Goal: Ask a question: Seek information or help from site administrators or community

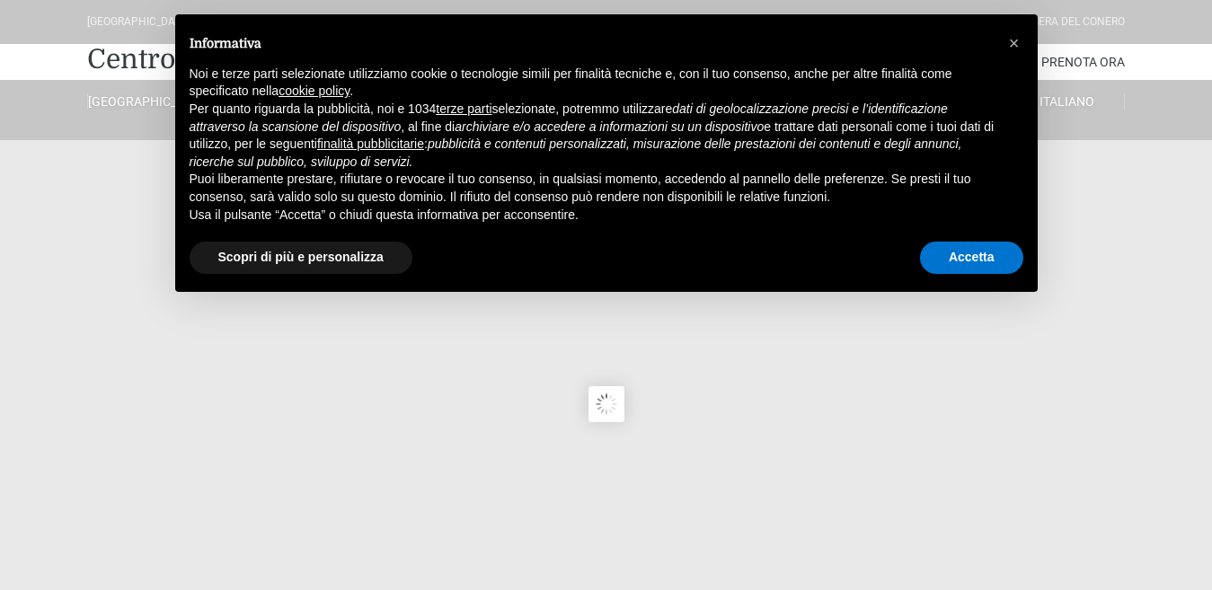
type input "23/08/2025"
type input "24/08/2025"
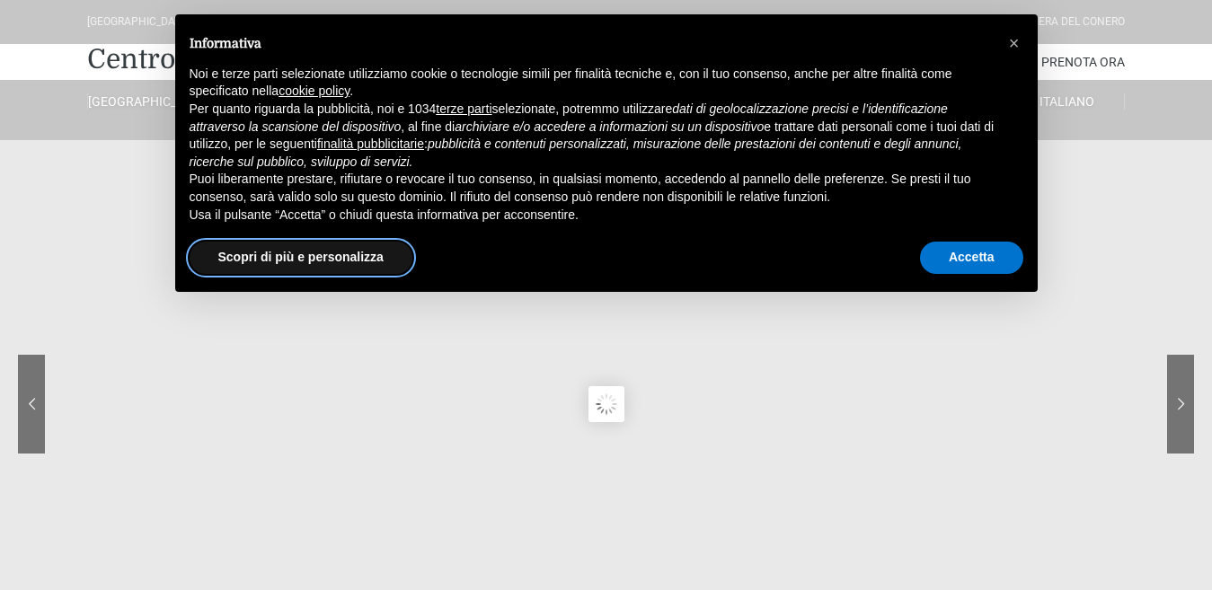
click at [366, 270] on button "Scopri di più e personalizza" at bounding box center [301, 258] width 223 height 32
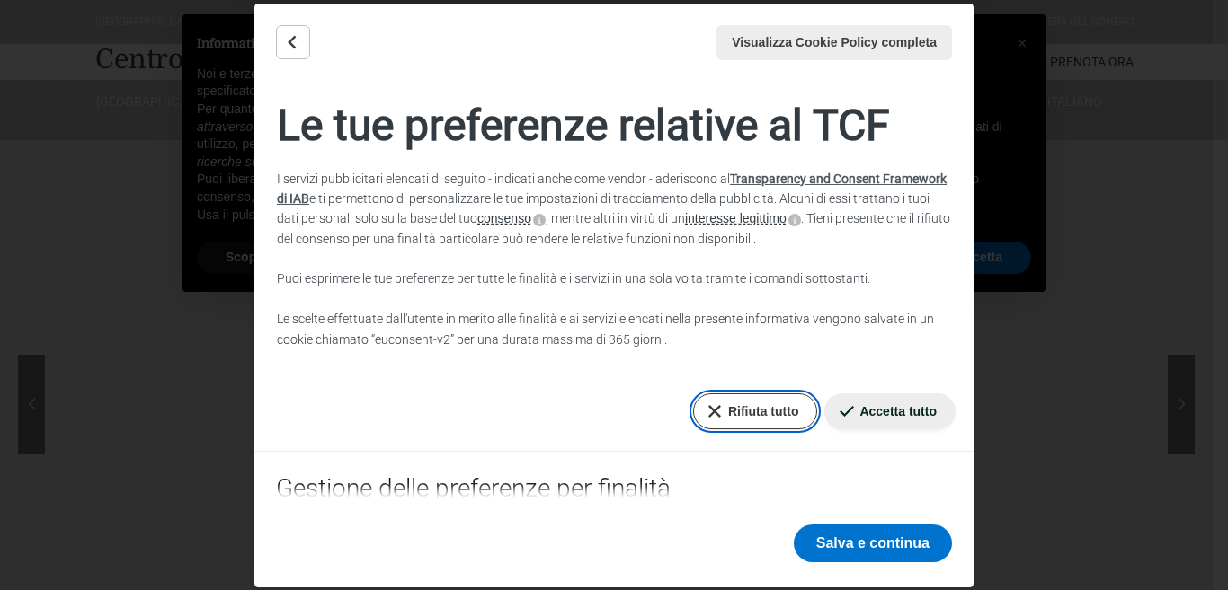
click at [724, 407] on button "Rifiuta tutto" at bounding box center [755, 412] width 125 height 36
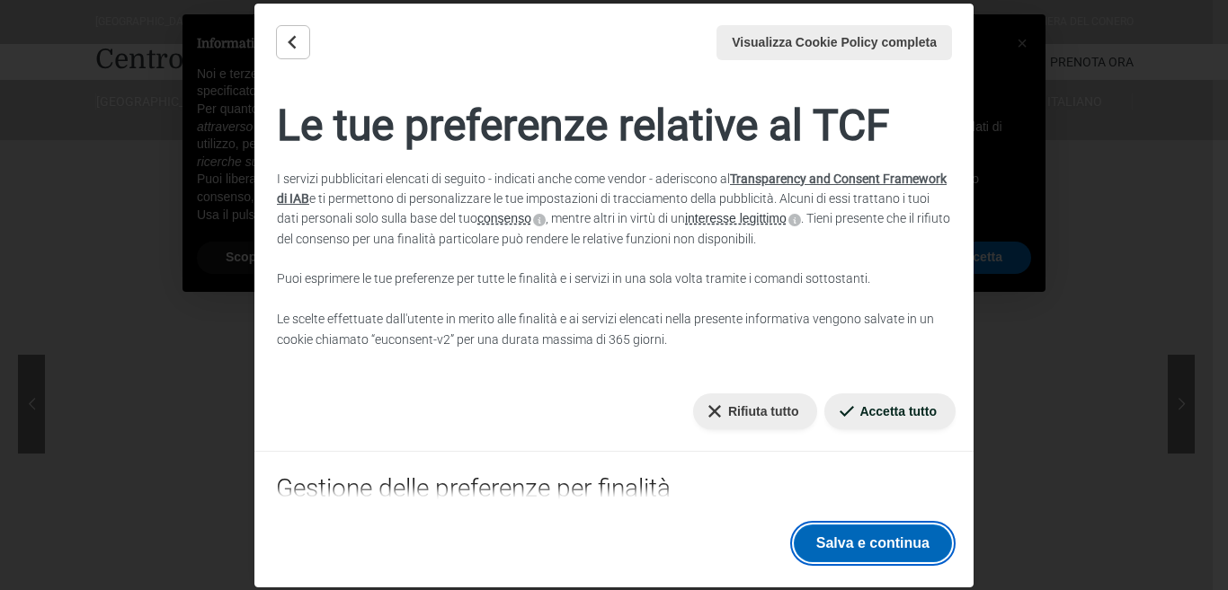
click at [847, 545] on button "Salva e continua" at bounding box center [873, 544] width 158 height 38
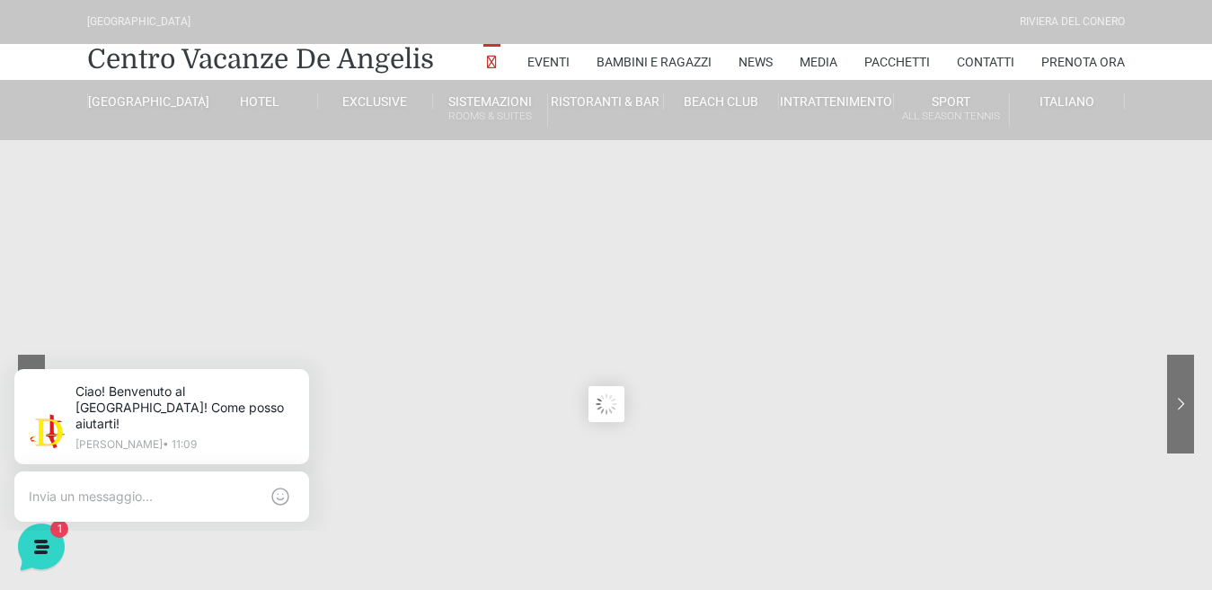
click at [752, 168] on sr7-content at bounding box center [606, 404] width 1212 height 809
click at [984, 57] on link "Contatti" at bounding box center [986, 62] width 58 height 36
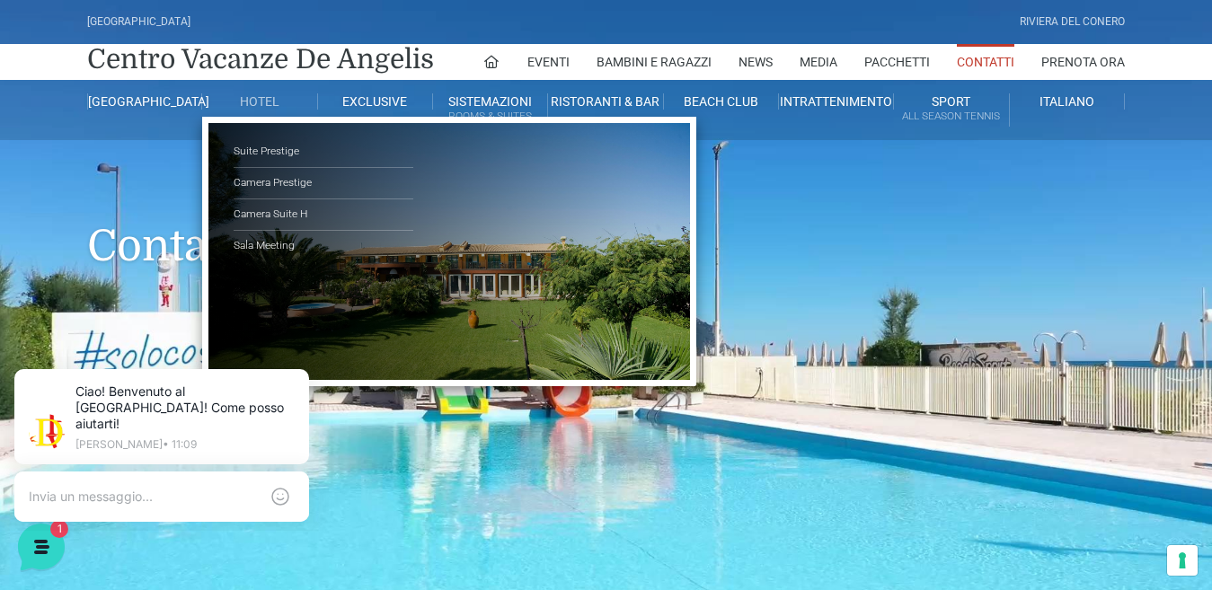
click at [264, 100] on link "Hotel" at bounding box center [259, 101] width 115 height 16
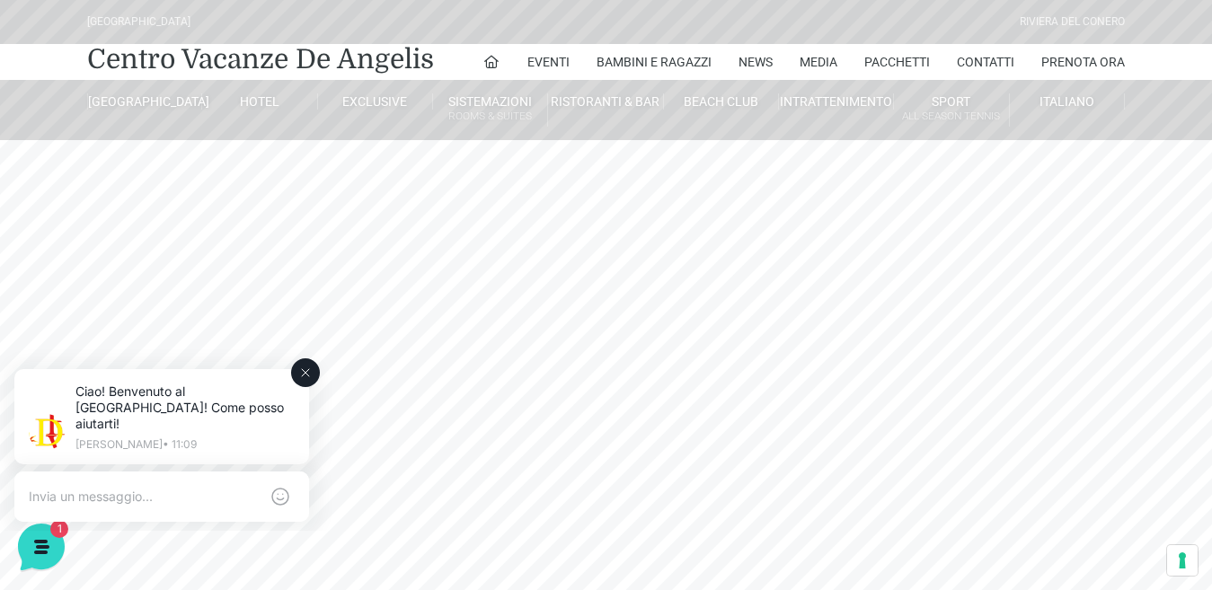
click at [297, 366] on button at bounding box center [305, 373] width 29 height 29
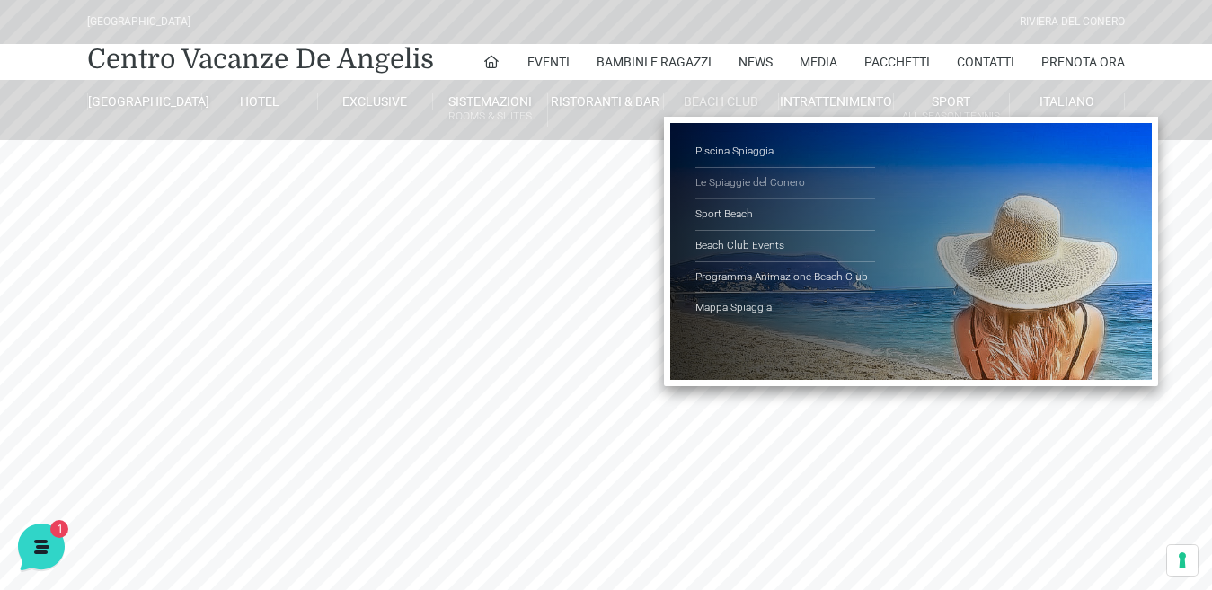
click at [730, 174] on link "Le Spiaggie del Conero" at bounding box center [786, 183] width 180 height 31
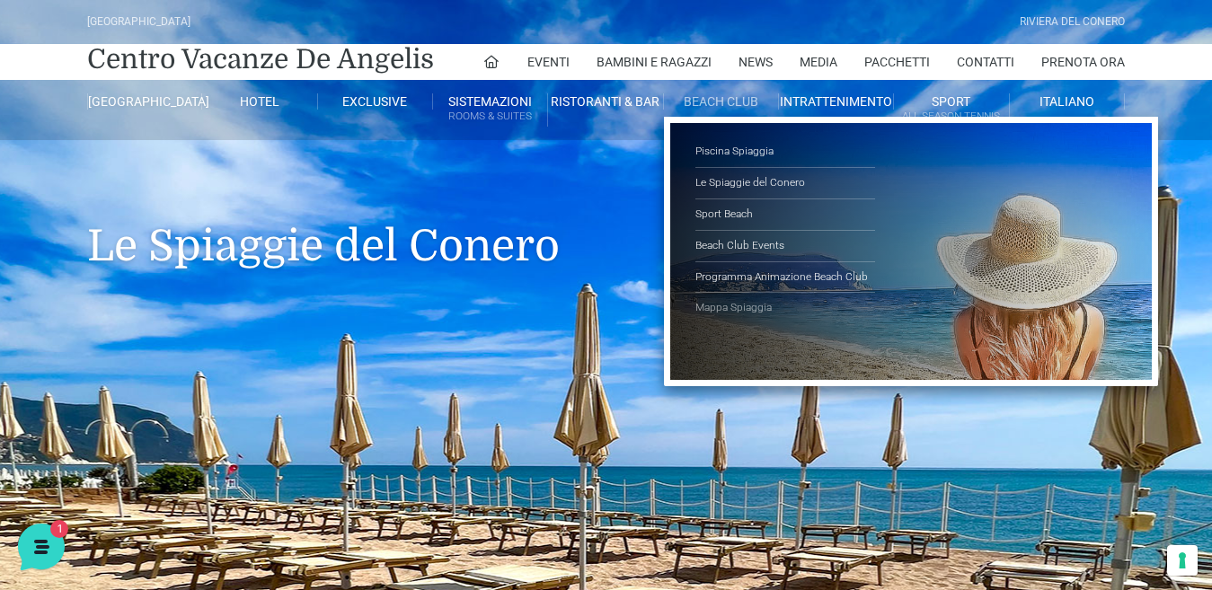
click at [712, 303] on link "Mappa Spiaggia" at bounding box center [786, 308] width 180 height 31
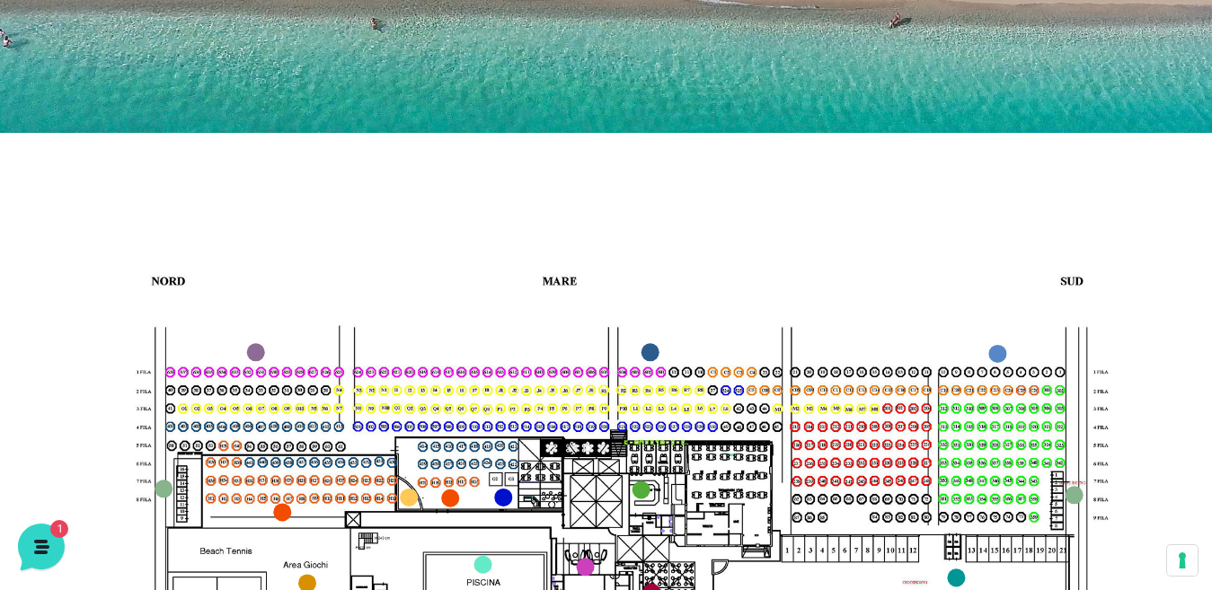
scroll to position [682, 0]
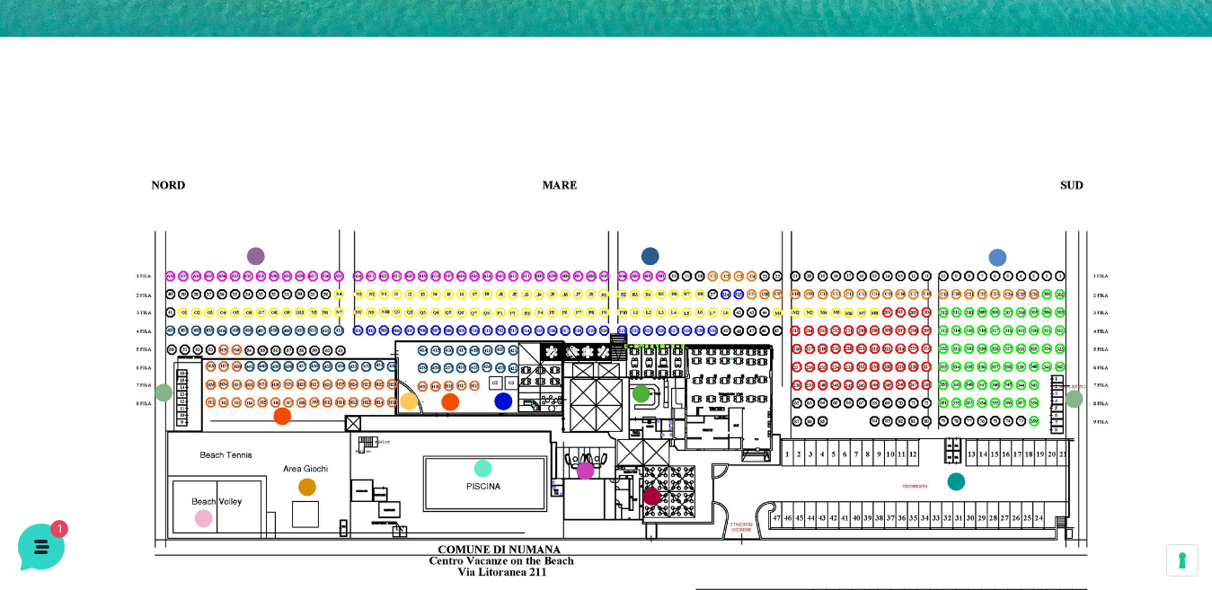
click at [1087, 391] on div at bounding box center [607, 379] width 1041 height 585
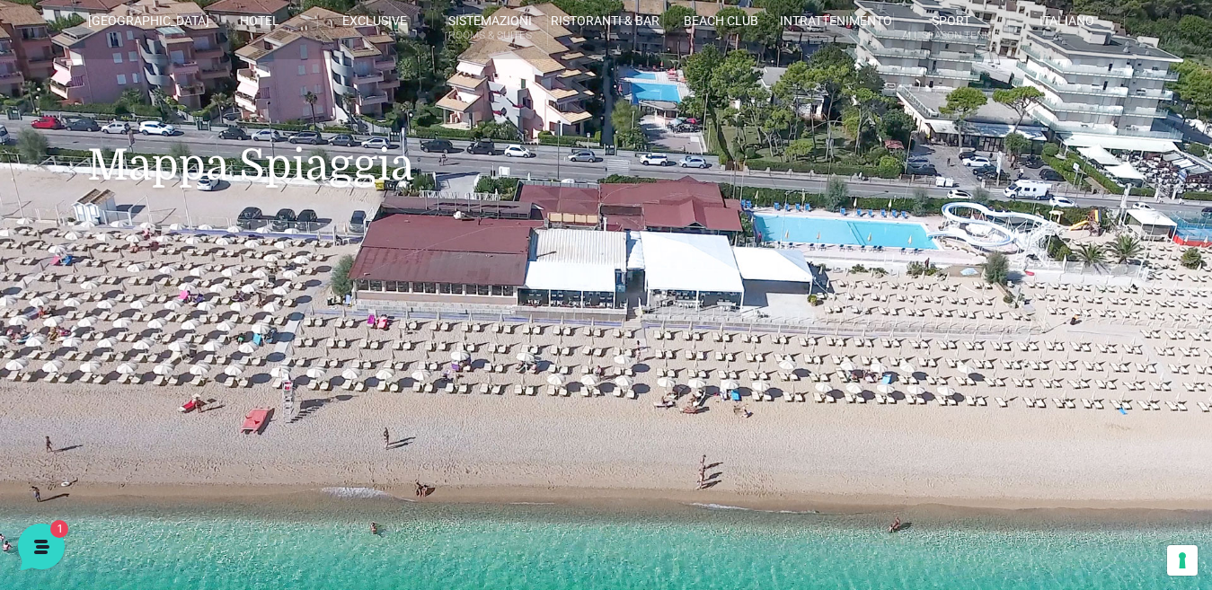
scroll to position [0, 0]
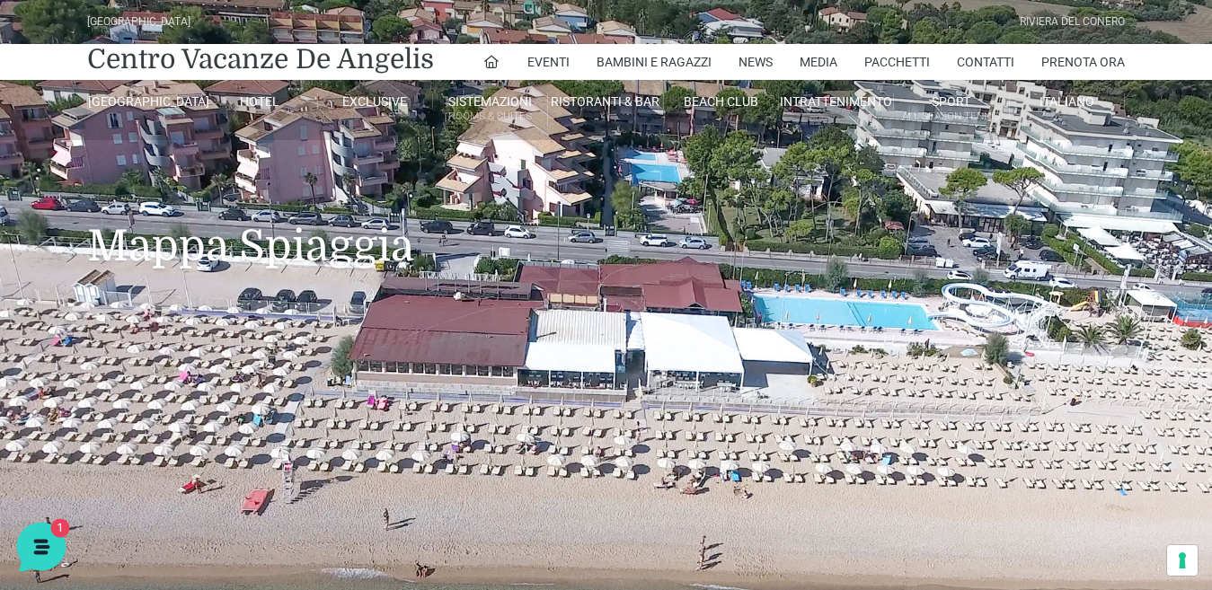
click at [43, 533] on icon at bounding box center [39, 545] width 47 height 47
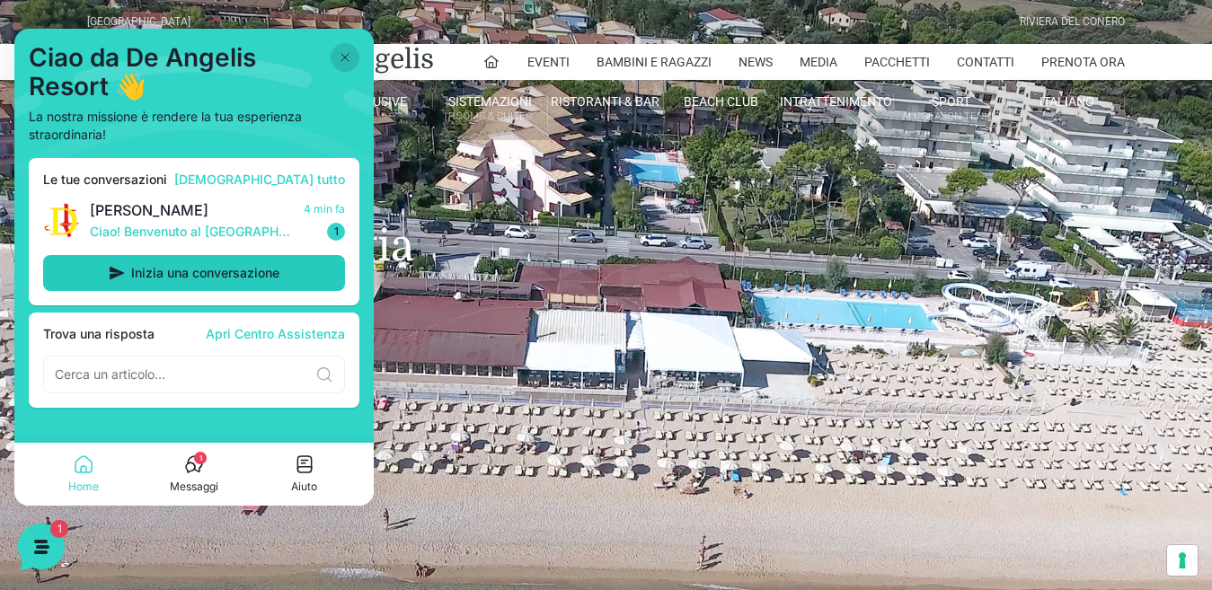
click at [164, 271] on span "Inizia una conversazione" at bounding box center [205, 273] width 148 height 14
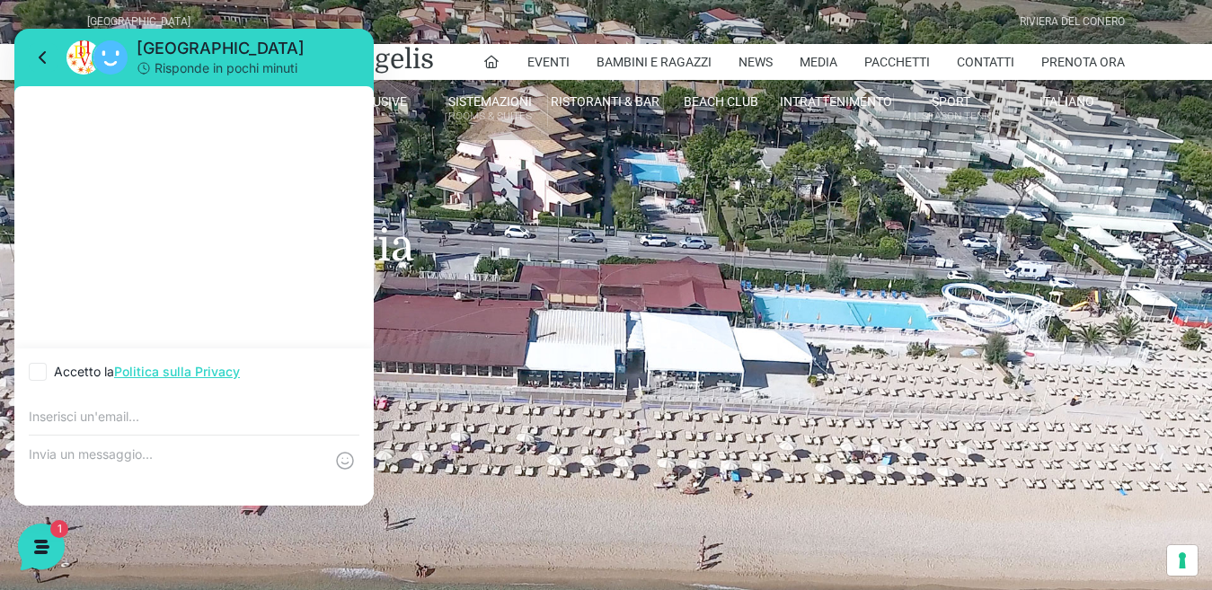
click at [33, 448] on textarea at bounding box center [176, 471] width 295 height 49
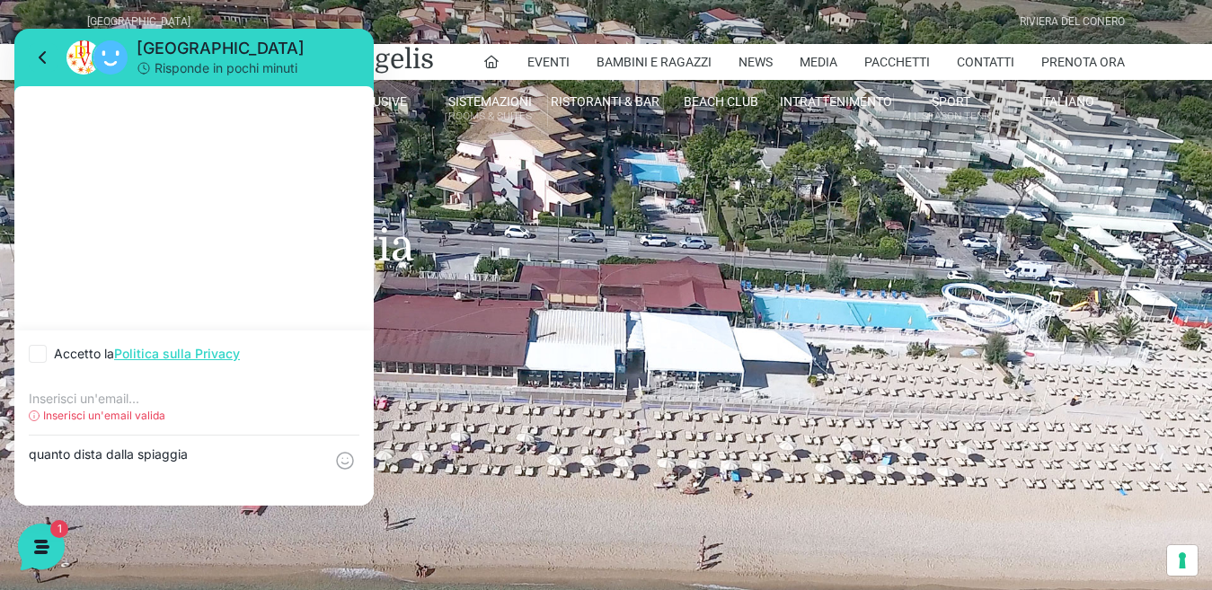
drag, startPoint x: 42, startPoint y: 448, endPoint x: 58, endPoint y: 457, distance: 17.7
click at [58, 457] on textarea "quanto dista dalla spiaggia" at bounding box center [176, 471] width 295 height 49
type textarea "quanto dista dalla spiaggia"
click at [230, 445] on div "quanto dista dalla spiaggia" at bounding box center [193, 471] width 359 height 70
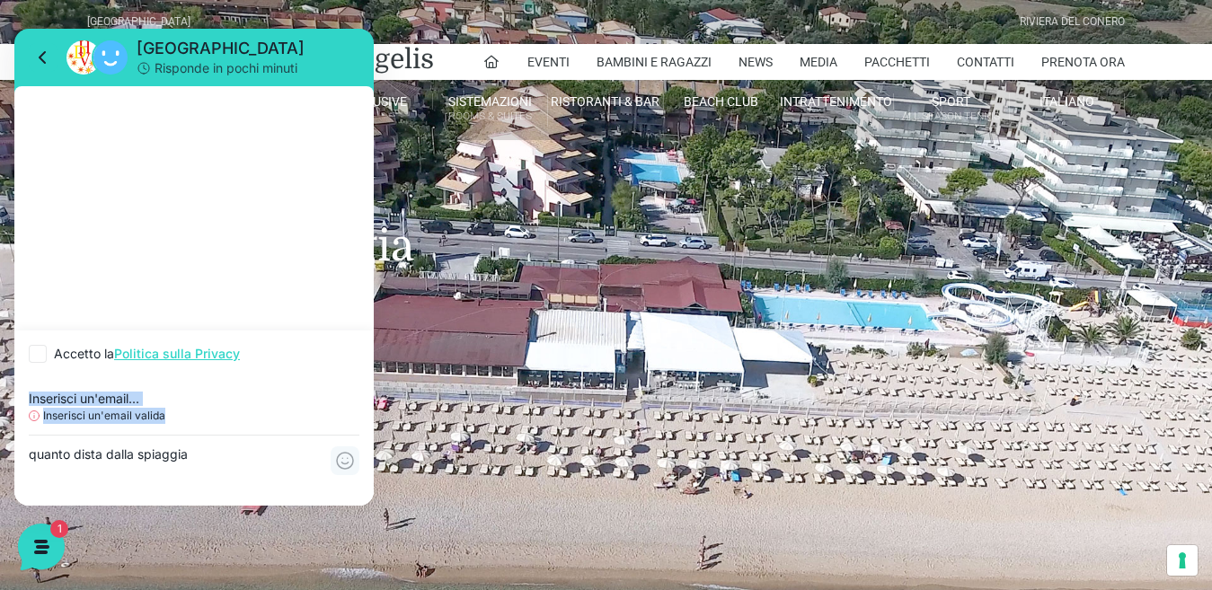
click at [340, 464] on icon at bounding box center [345, 461] width 22 height 22
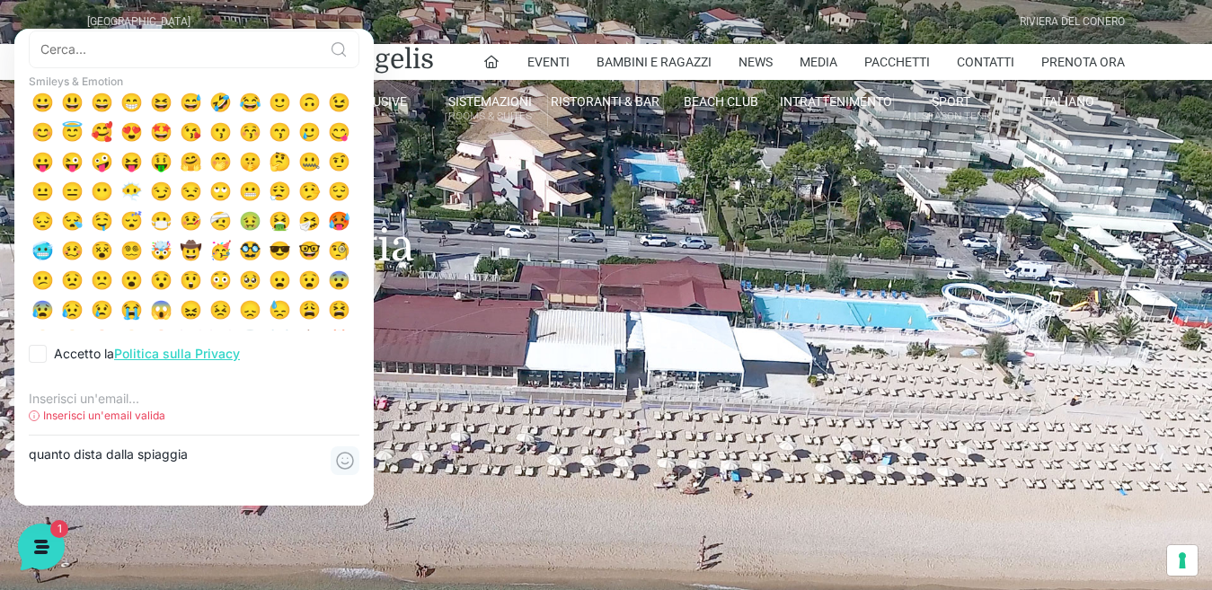
click at [340, 464] on icon at bounding box center [345, 461] width 22 height 22
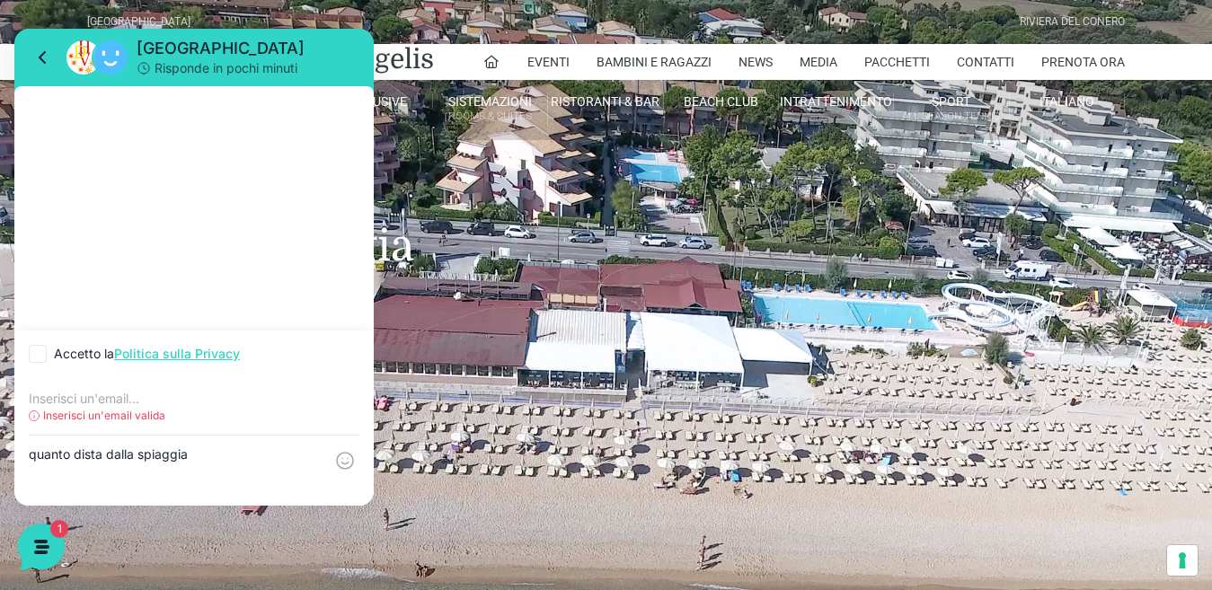
click at [235, 464] on textarea "quanto dista dalla spiaggia" at bounding box center [176, 471] width 295 height 49
click at [211, 350] on link "Politica sulla Privacy" at bounding box center [177, 353] width 126 height 15
click at [42, 54] on icon at bounding box center [42, 57] width 5 height 11
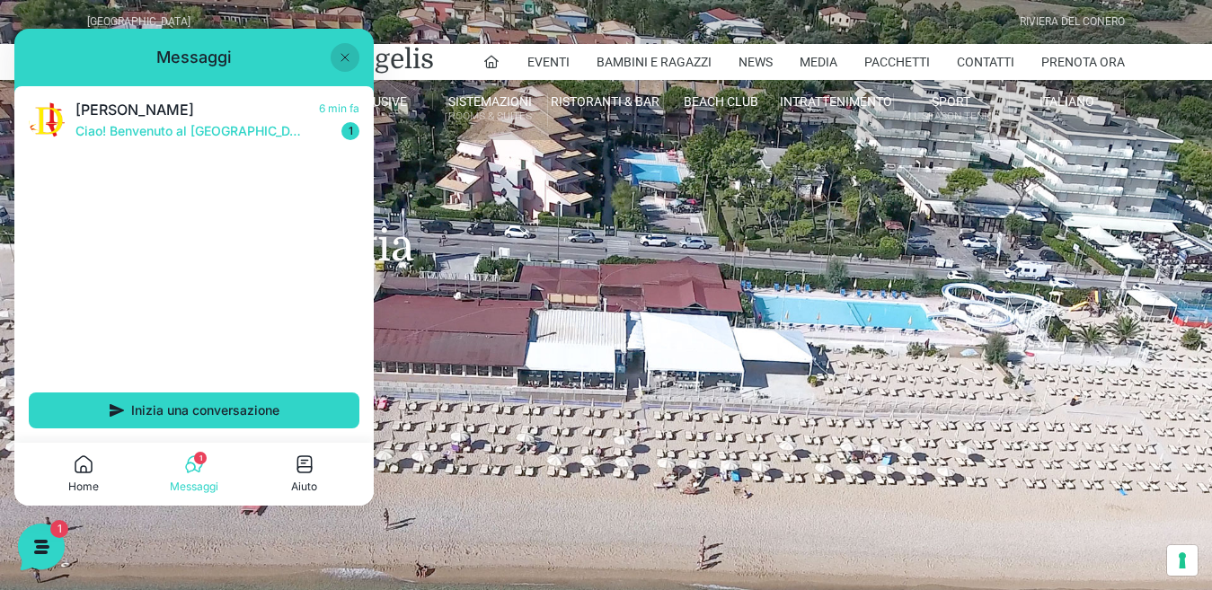
click at [194, 465] on icon at bounding box center [190, 468] width 9 height 10
click at [199, 466] on icon at bounding box center [194, 465] width 22 height 22
click at [207, 416] on span "Inizia una conversazione" at bounding box center [205, 411] width 148 height 14
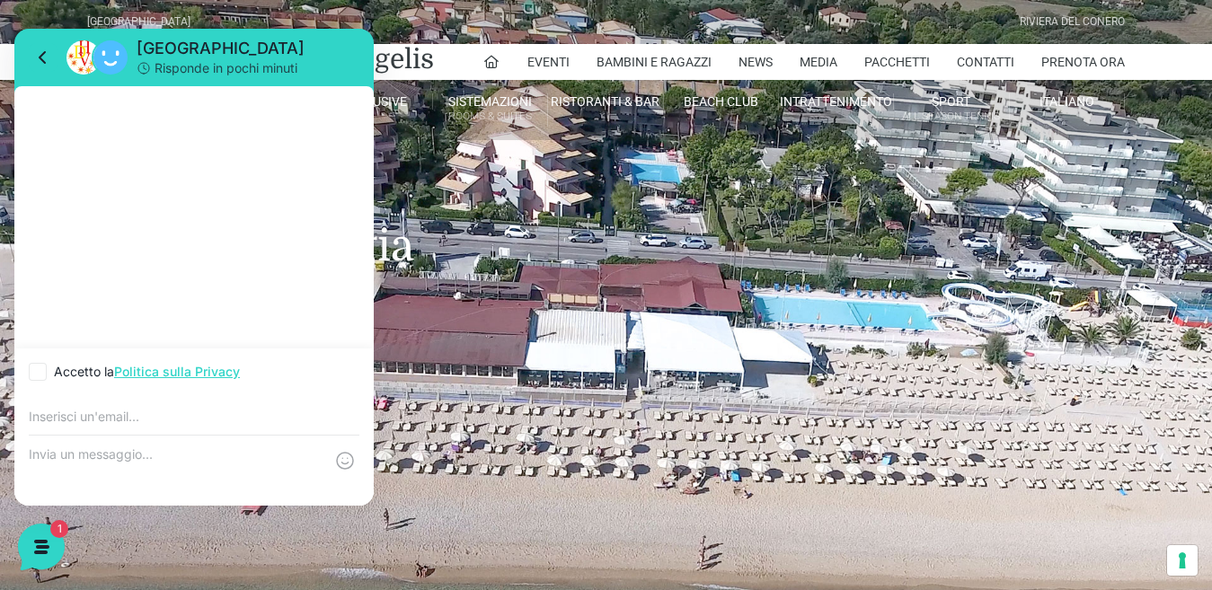
click at [32, 408] on div at bounding box center [193, 415] width 359 height 40
click at [30, 456] on textarea at bounding box center [176, 471] width 295 height 49
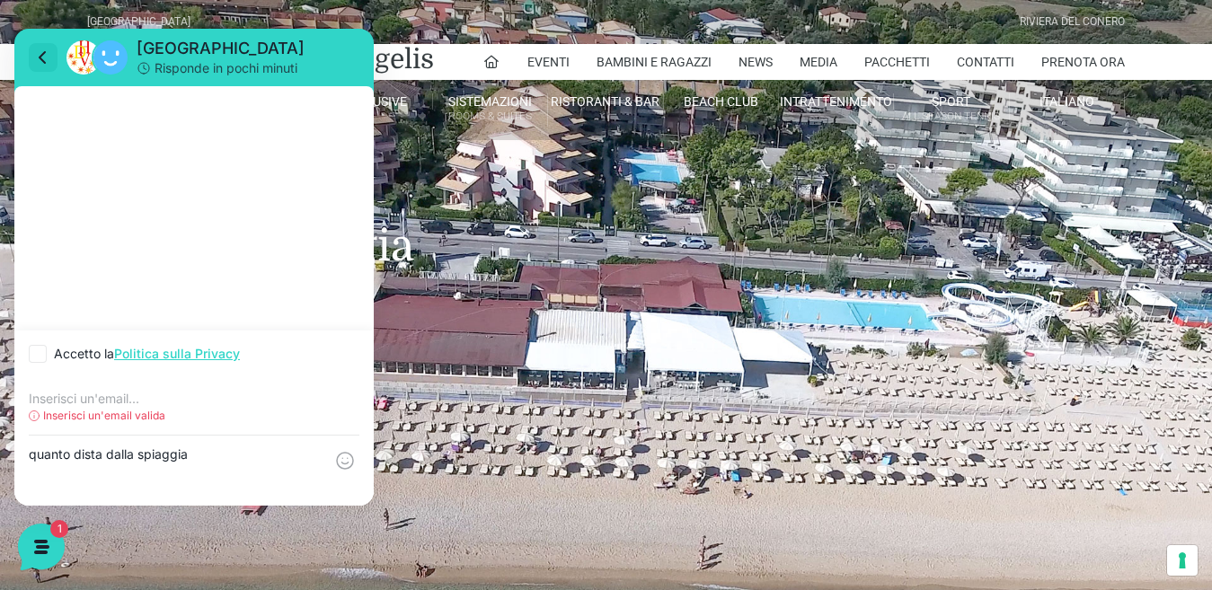
type textarea "quanto dista dalla spiaggia"
click at [43, 56] on icon at bounding box center [43, 58] width 22 height 22
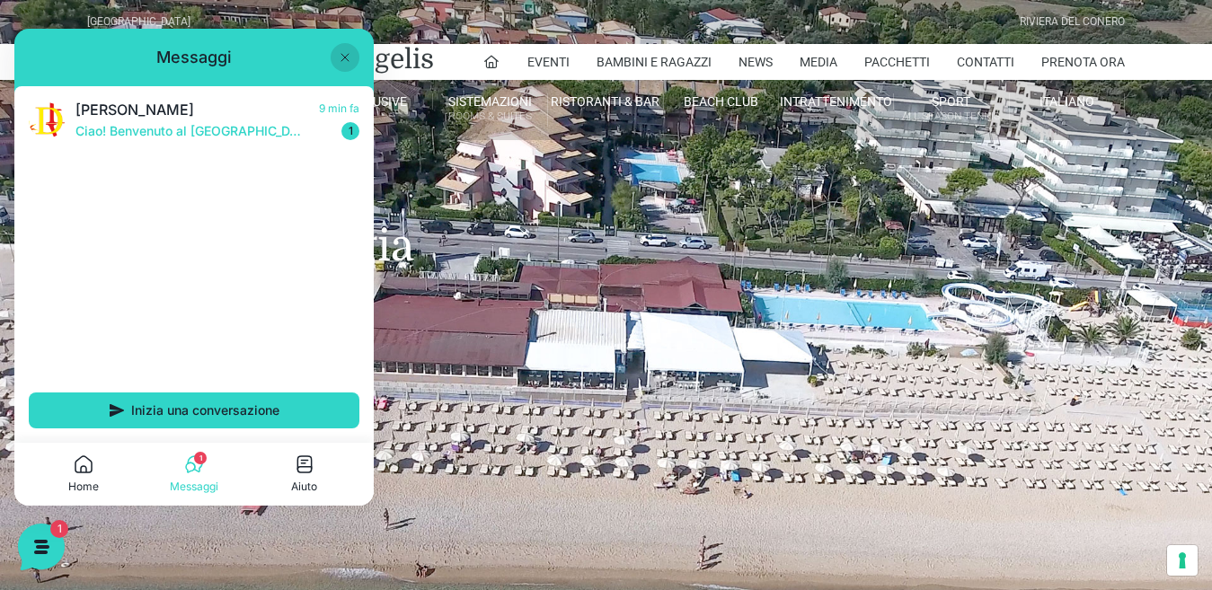
click at [43, 56] on div "Messaggi" at bounding box center [194, 58] width 331 height 22
click at [343, 47] on button at bounding box center [345, 57] width 29 height 29
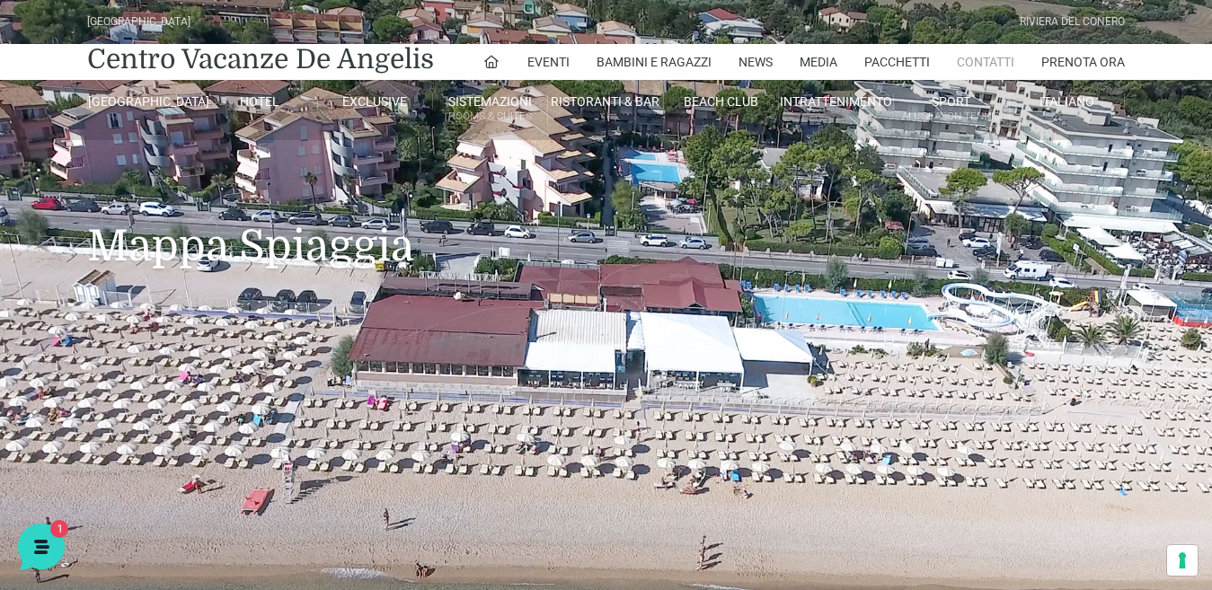
click at [982, 75] on link "Contatti" at bounding box center [986, 62] width 58 height 36
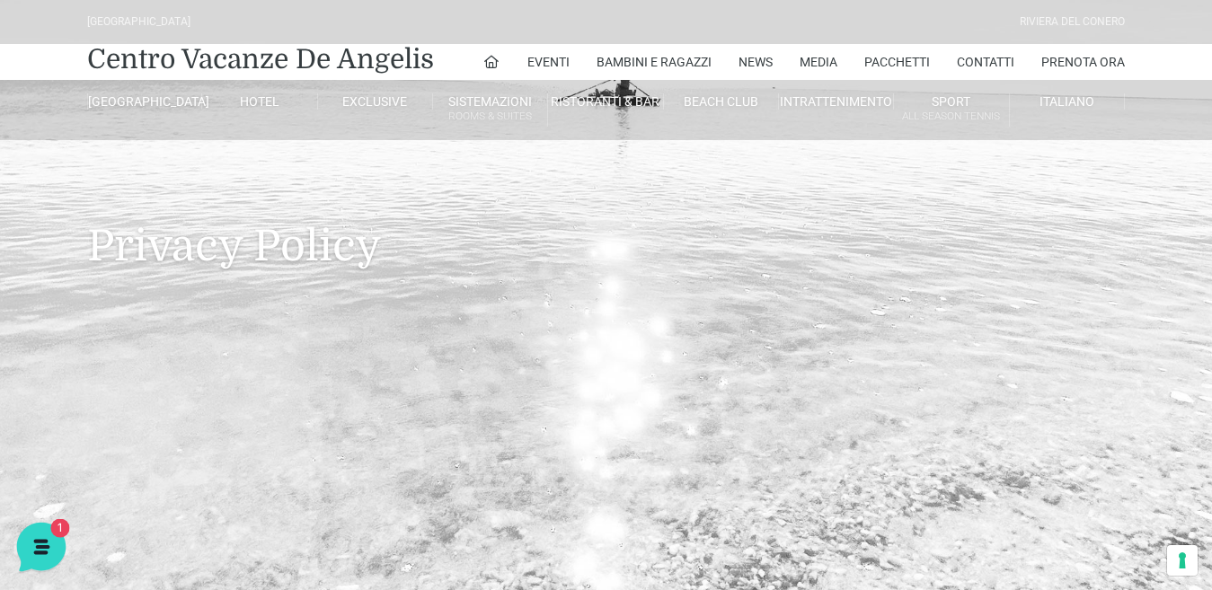
click at [40, 555] on icon at bounding box center [39, 545] width 47 height 47
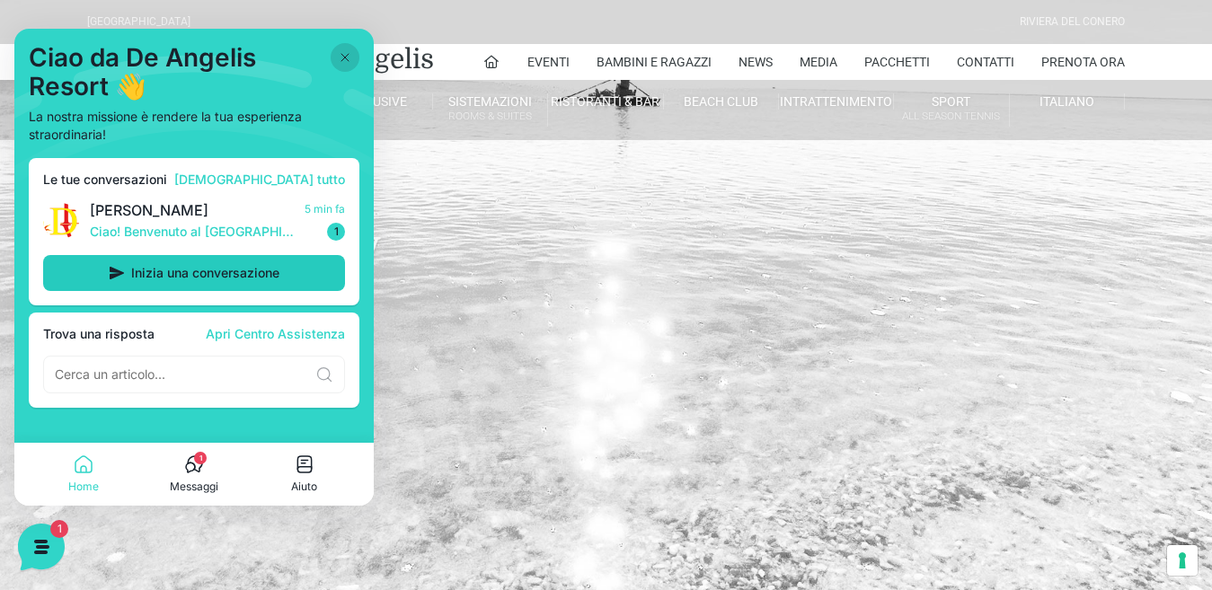
click at [228, 268] on span "Inizia una conversazione" at bounding box center [205, 273] width 148 height 14
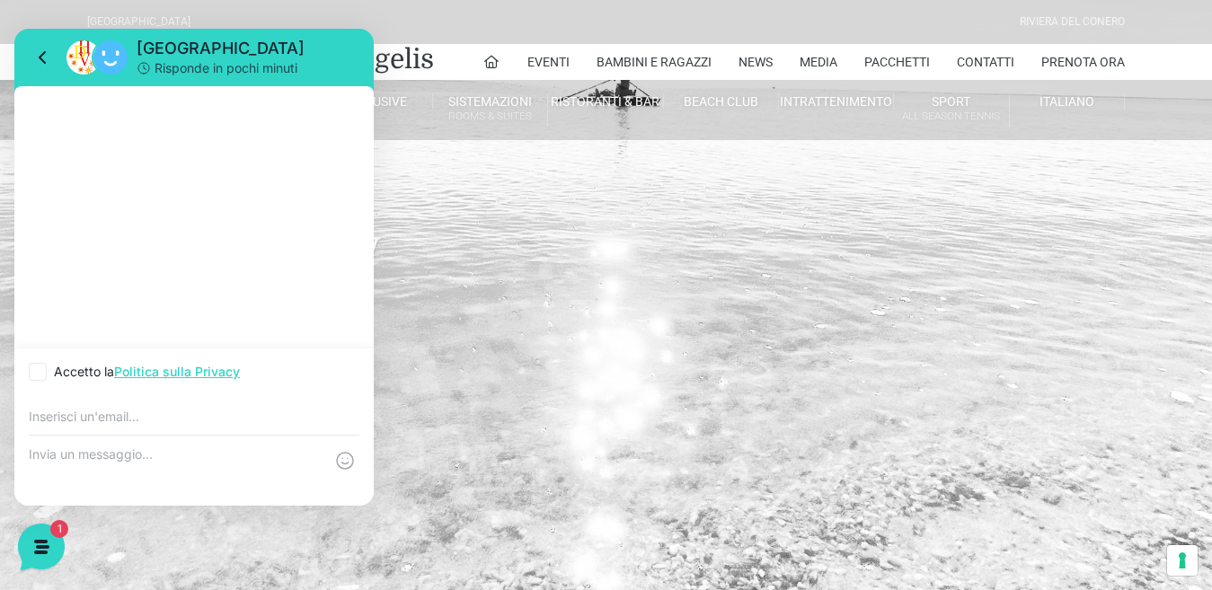
click at [29, 457] on textarea at bounding box center [176, 471] width 295 height 49
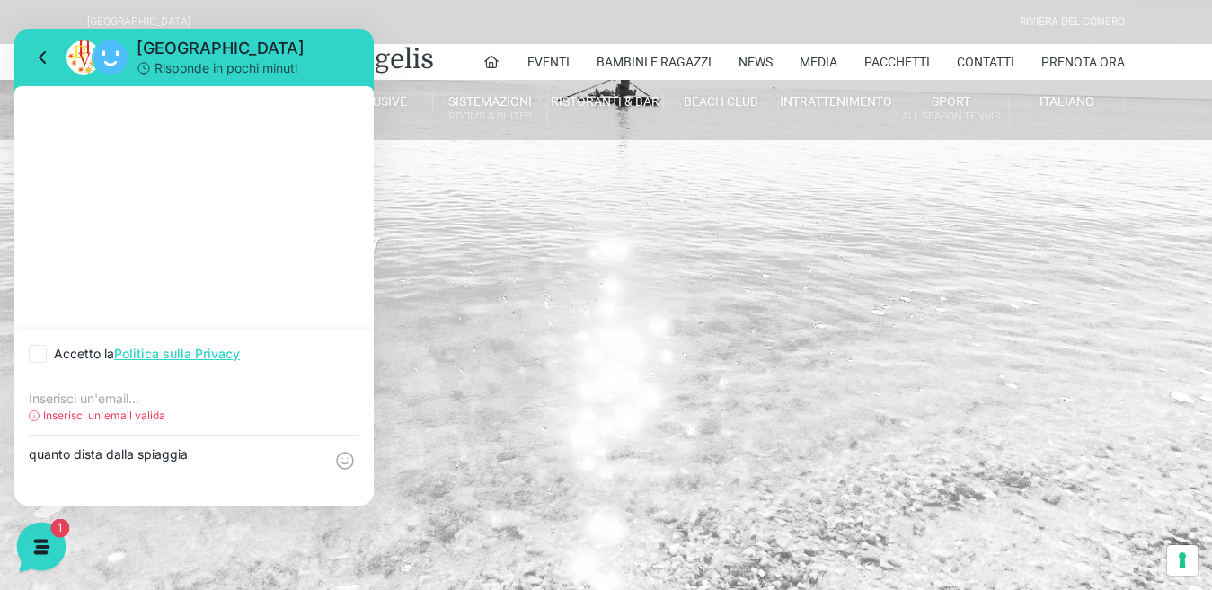
type textarea "quanto dista dalla spiaggia"
click at [58, 528] on span "1" at bounding box center [58, 528] width 18 height 18
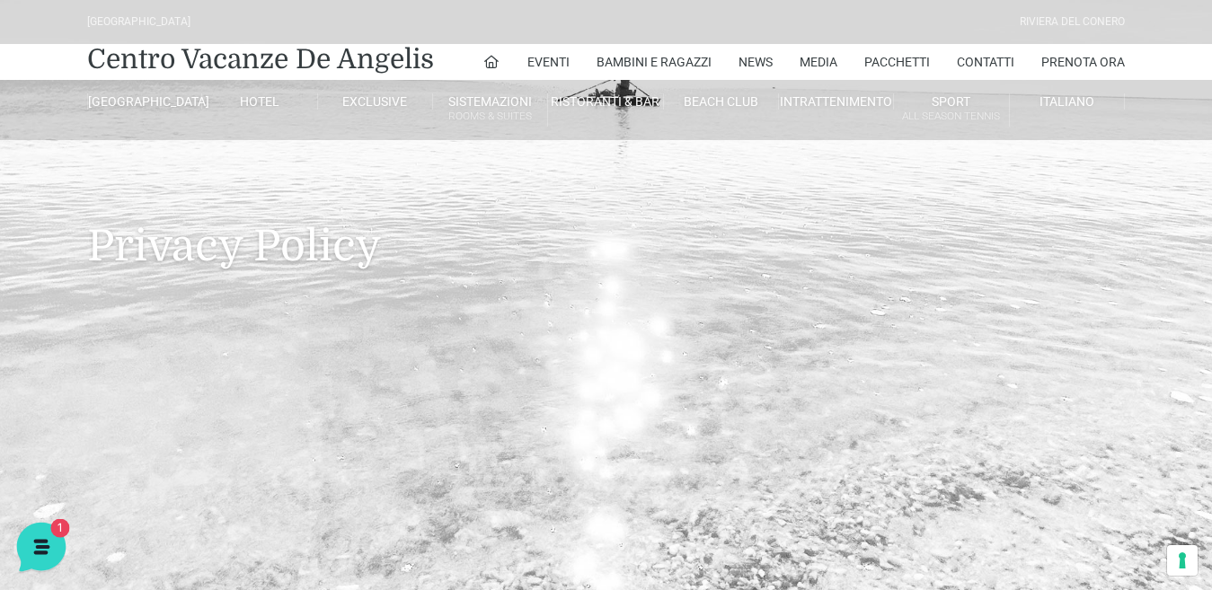
click at [58, 528] on span "1" at bounding box center [58, 528] width 18 height 18
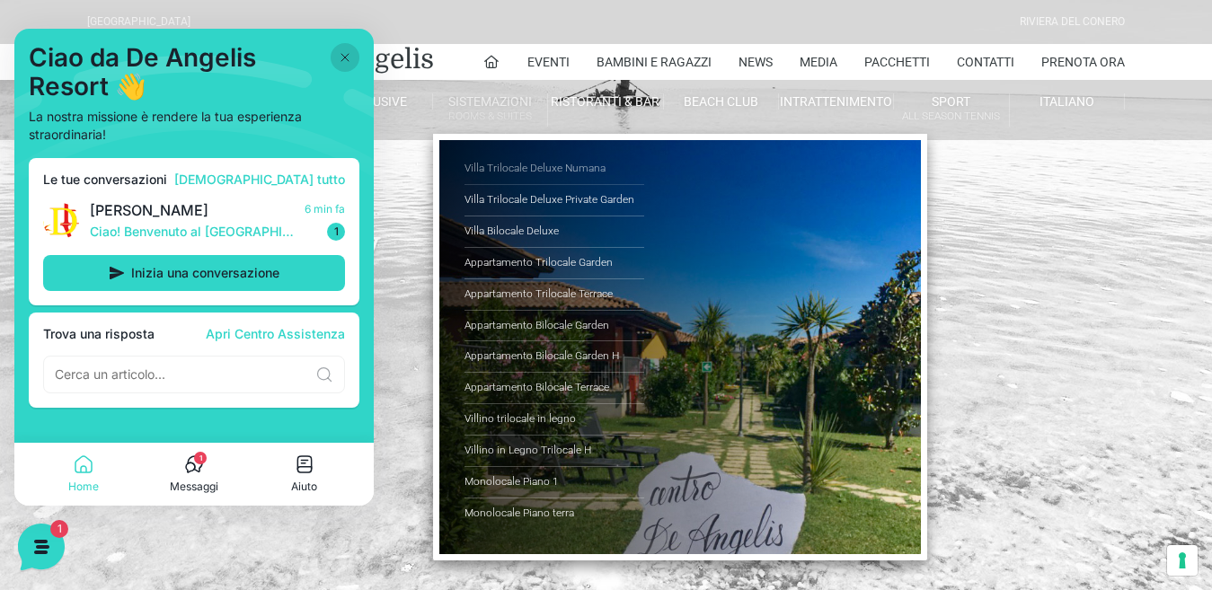
click at [544, 161] on link "Villa Trilocale Deluxe Numana" at bounding box center [555, 169] width 180 height 31
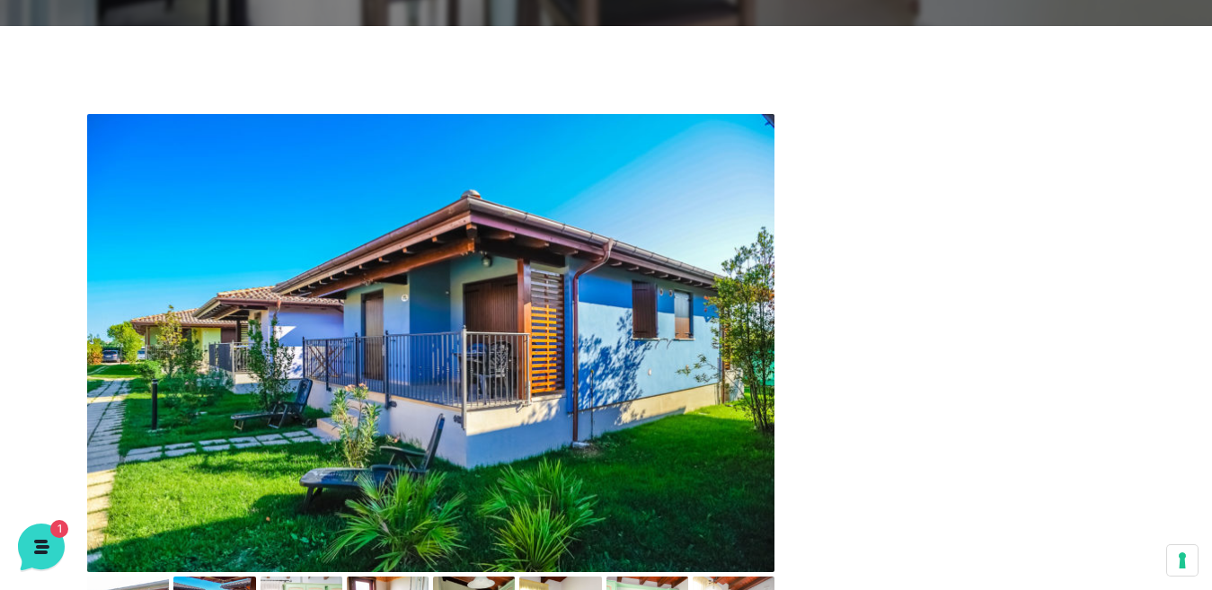
scroll to position [577, 0]
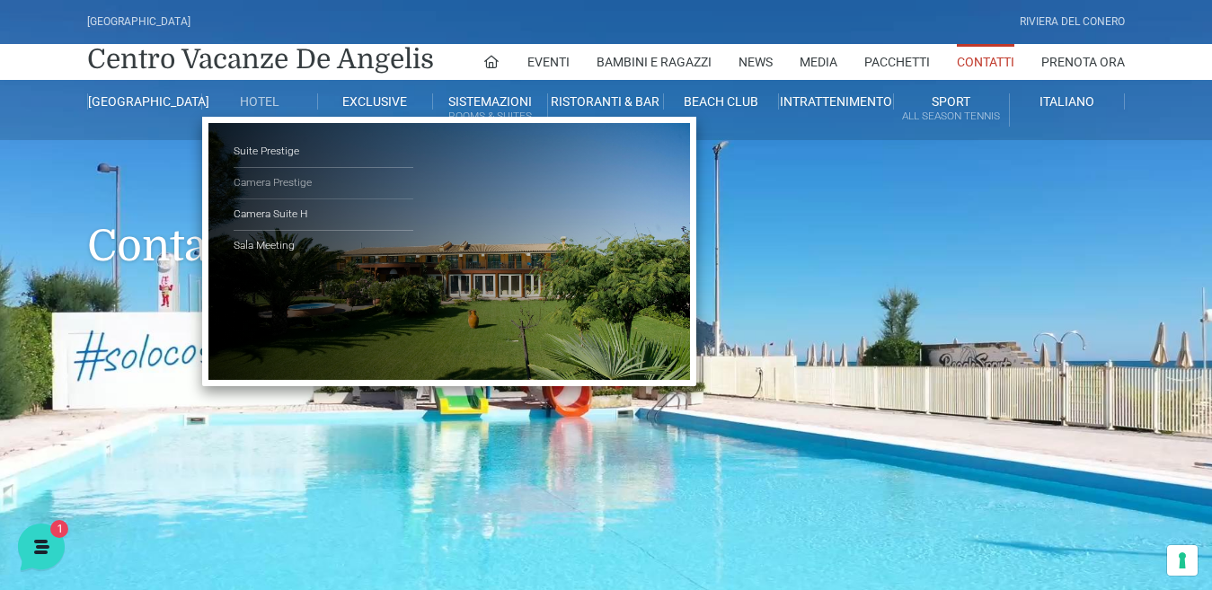
click at [263, 189] on link "Camera Prestige" at bounding box center [324, 183] width 180 height 31
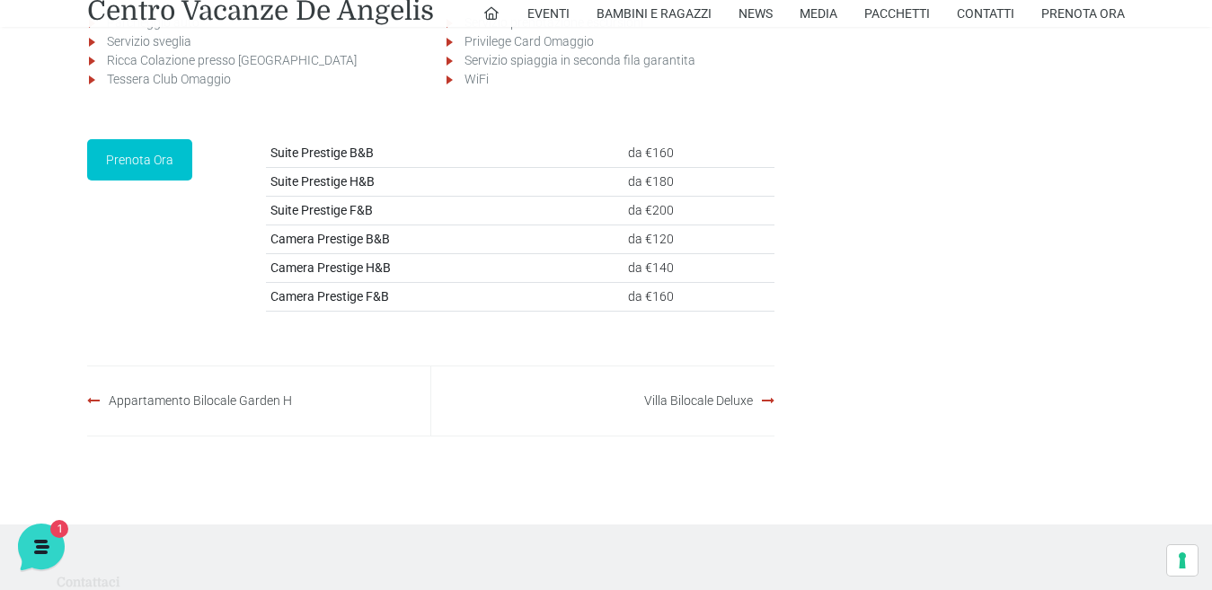
scroll to position [2652, 0]
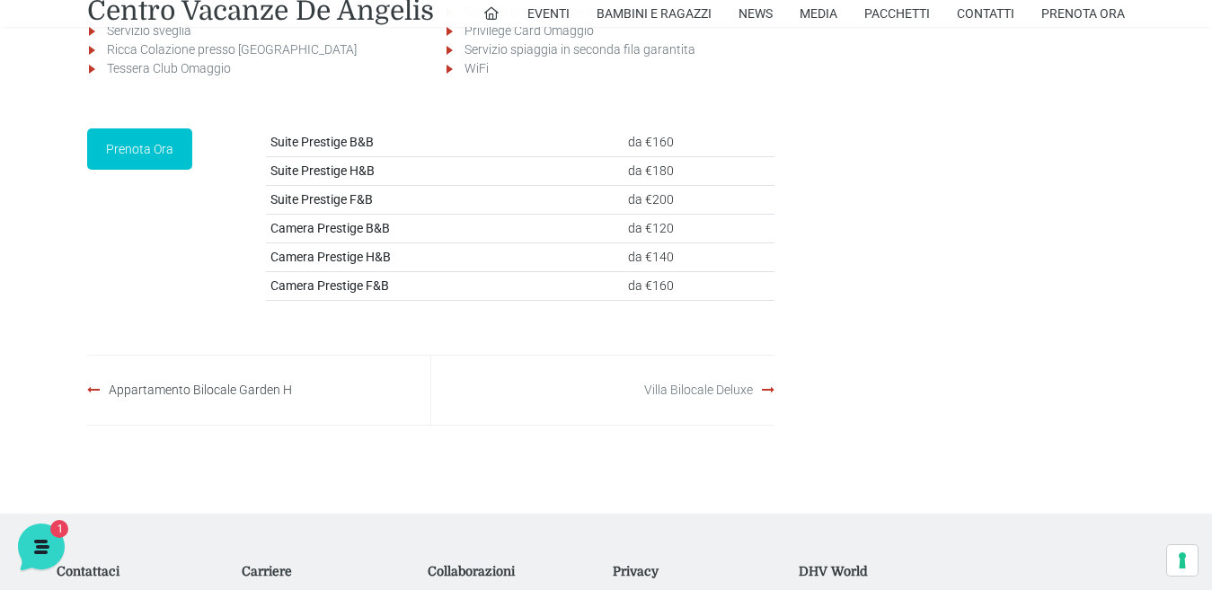
click at [691, 397] on link "Villa Bilocale Deluxe" at bounding box center [698, 390] width 109 height 14
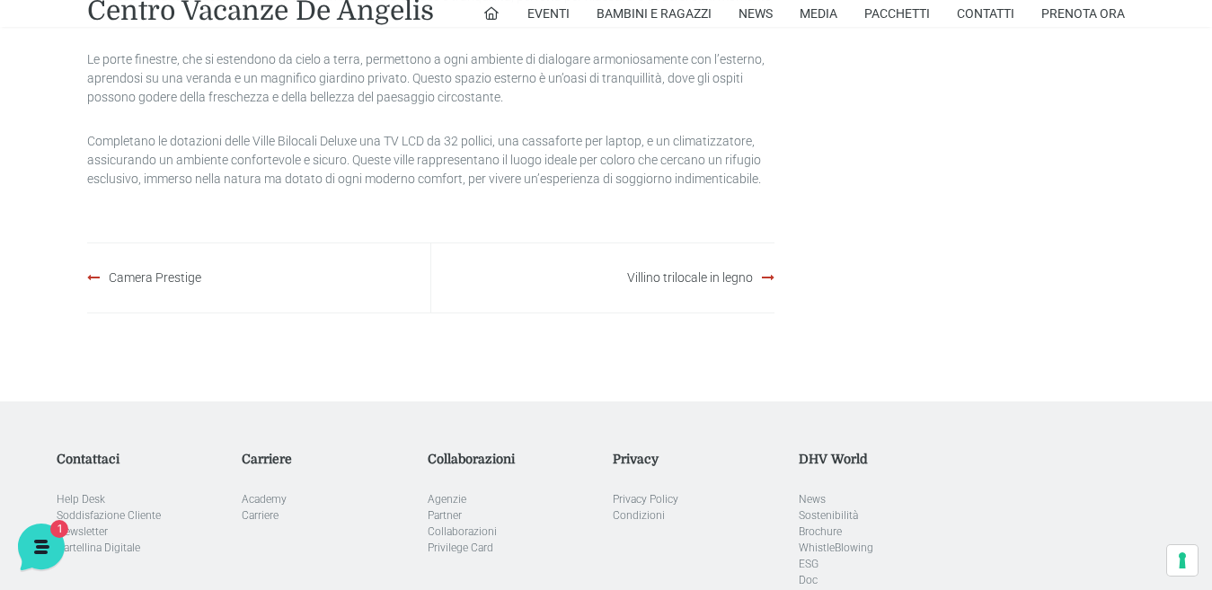
scroll to position [2196, 0]
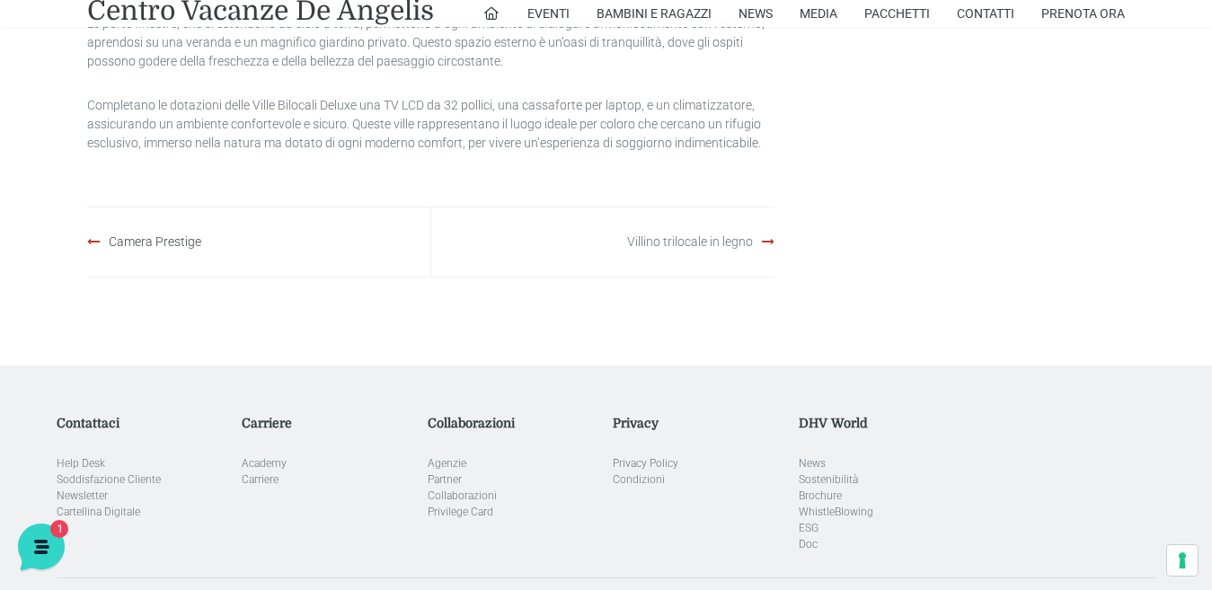
click at [701, 245] on link "Villino trilocale in legno" at bounding box center [690, 242] width 126 height 14
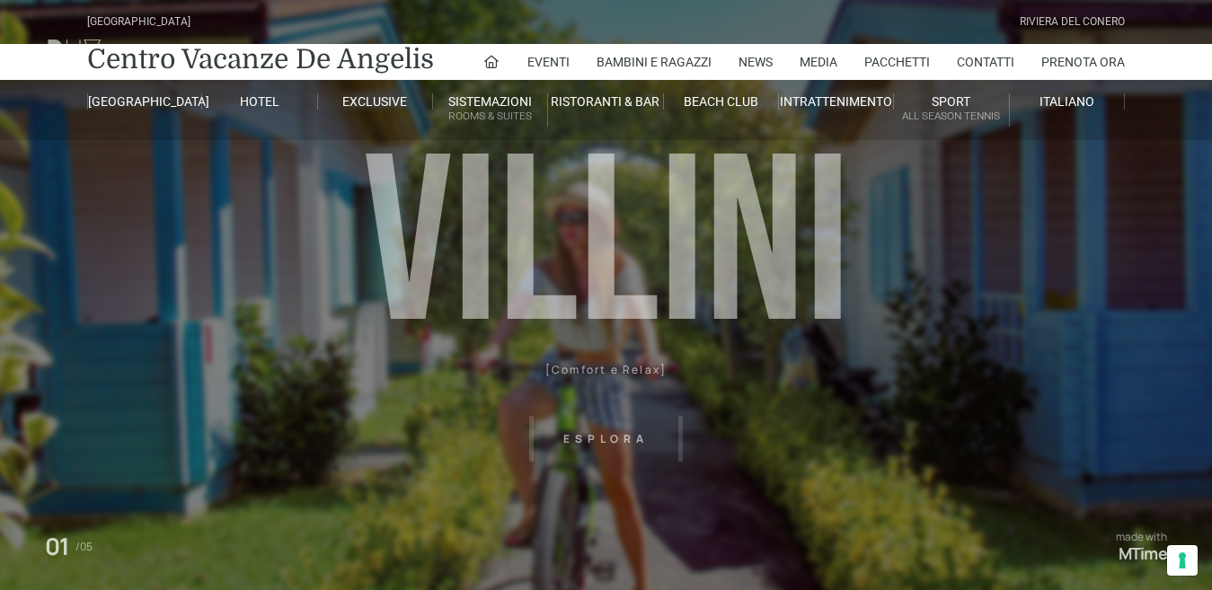
click at [1210, 575] on header "[GEOGRAPHIC_DATA] [GEOGRAPHIC_DATA] Centro Vacanze [GEOGRAPHIC_DATA] Eventi Mis…" at bounding box center [606, 404] width 1212 height 809
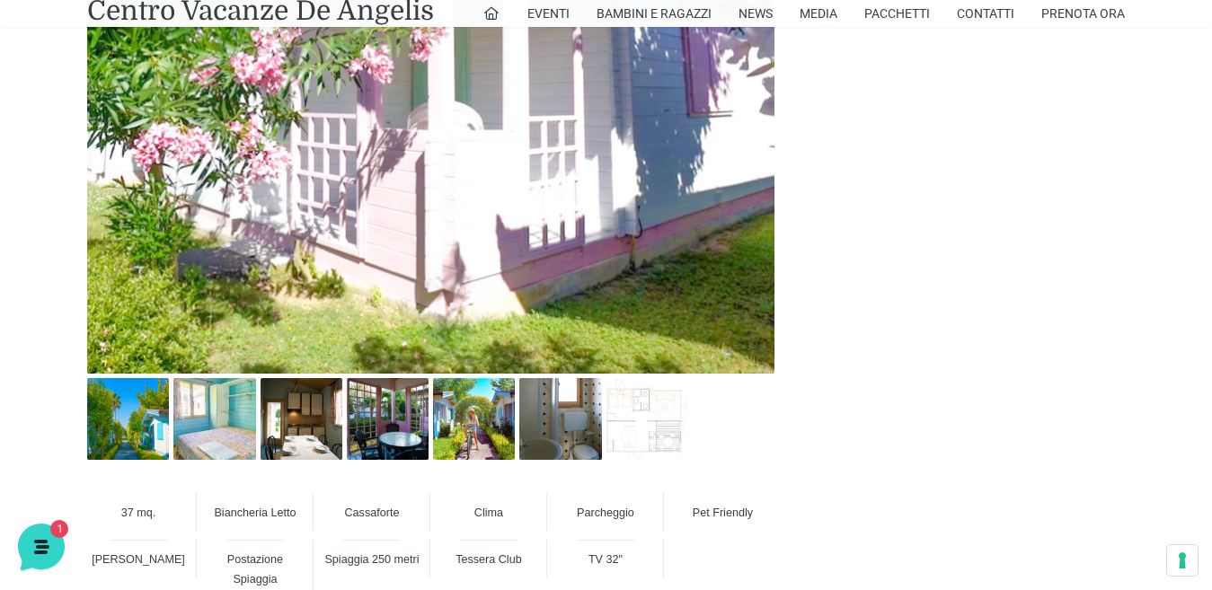
scroll to position [998, 0]
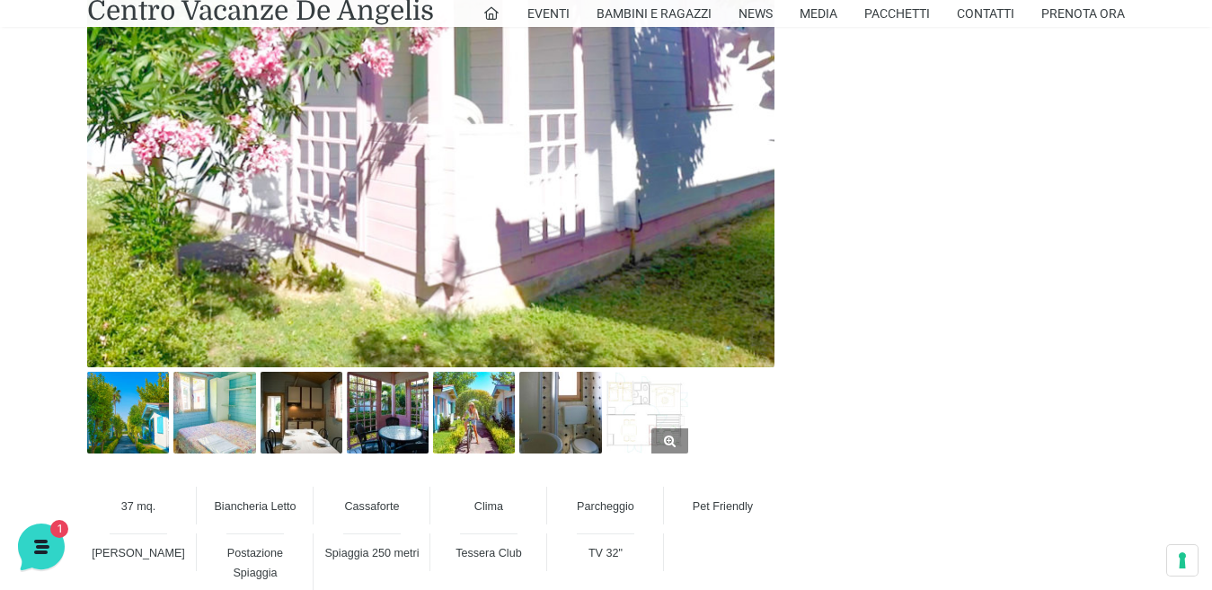
click at [642, 409] on img at bounding box center [648, 413] width 82 height 82
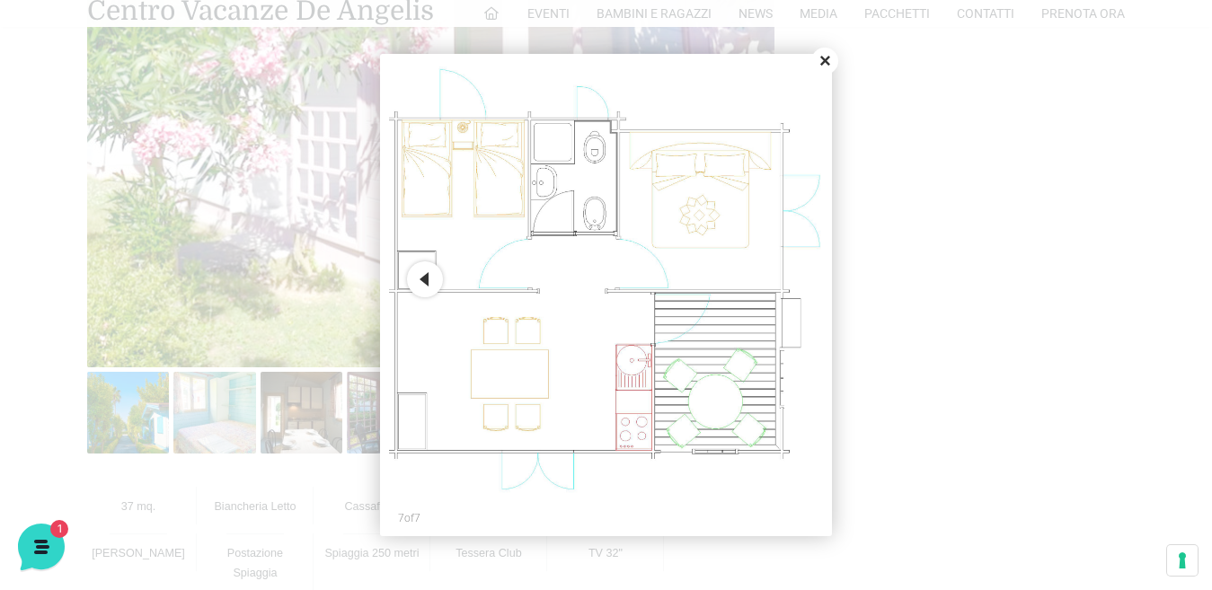
click at [823, 61] on button "Close" at bounding box center [825, 61] width 27 height 27
